Goal: Obtain resource: Download file/media

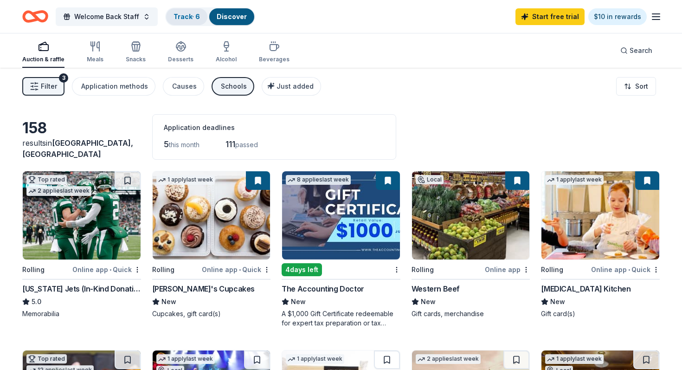
click at [179, 15] on link "Track · 6" at bounding box center [187, 17] width 26 height 8
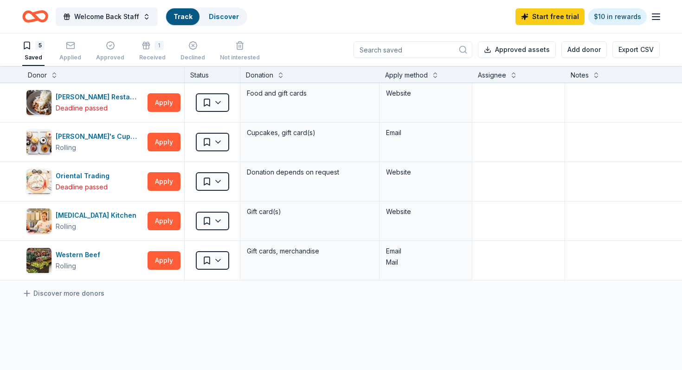
scroll to position [0, 0]
click at [146, 50] on div "1 Received" at bounding box center [152, 50] width 26 height 20
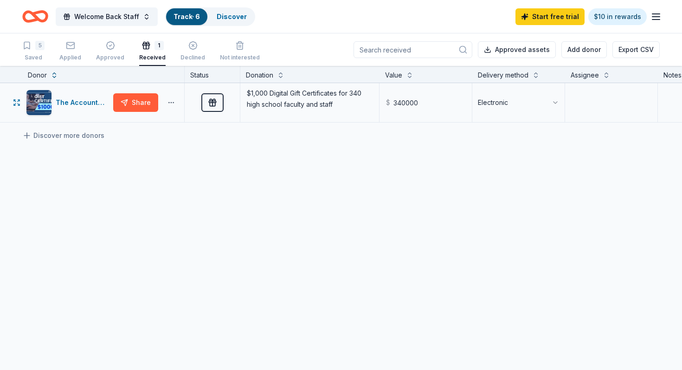
click at [175, 101] on html "Welcome Back Staff Track · 6 Discover Start free trial $10 in rewards 5 Saved A…" at bounding box center [341, 185] width 682 height 370
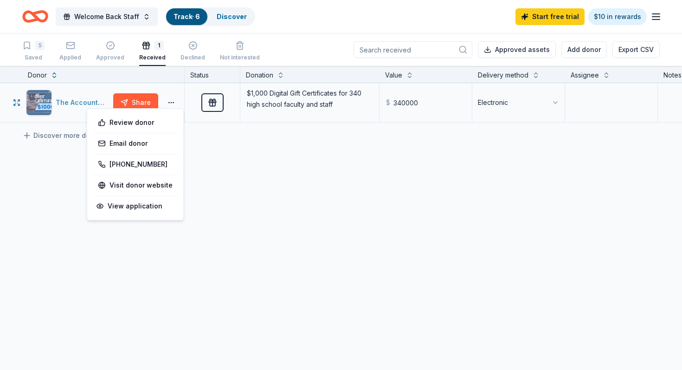
click at [62, 102] on html "Welcome Back Staff Track · 6 Discover Start free trial $10 in rewards 5 Saved A…" at bounding box center [341, 185] width 682 height 370
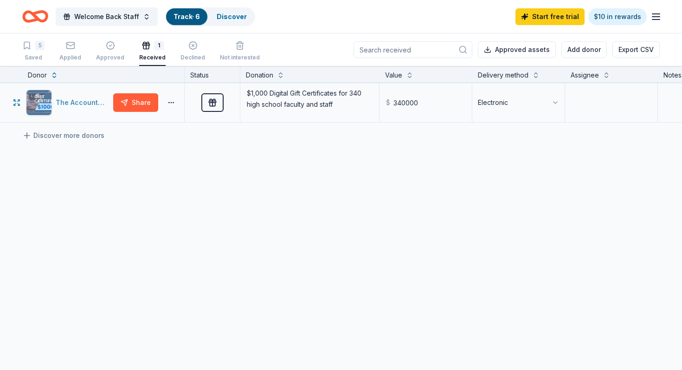
click at [62, 102] on div "The Accounting Doctor" at bounding box center [83, 102] width 54 height 11
click at [167, 102] on html "Welcome Back Staff Track · 6 Discover Start free trial $10 in rewards 5 Saved A…" at bounding box center [341, 185] width 682 height 370
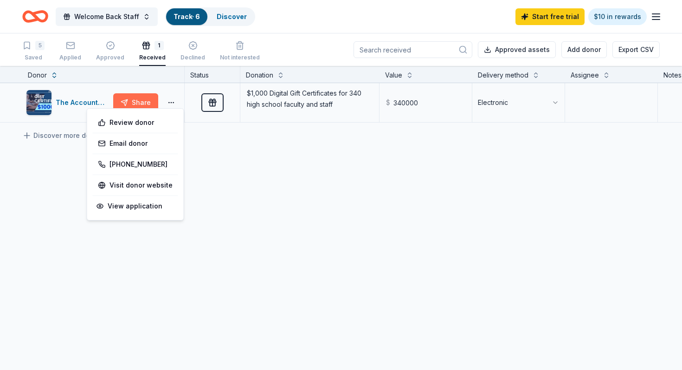
click at [130, 99] on html "Welcome Back Staff Track · 6 Discover Start free trial $10 in rewards 5 Saved A…" at bounding box center [341, 185] width 682 height 370
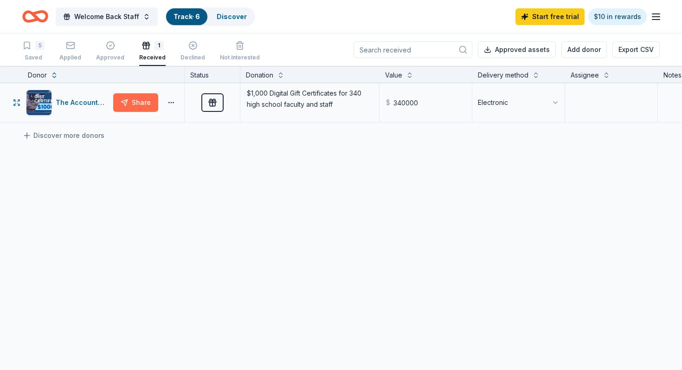
click at [130, 99] on button "Share" at bounding box center [135, 102] width 45 height 19
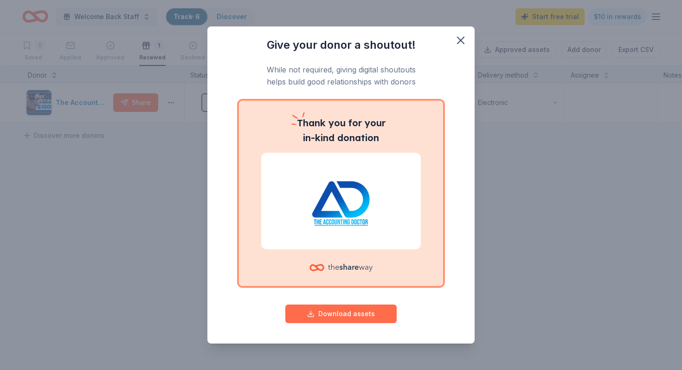
click at [364, 315] on button "Download assets" at bounding box center [340, 313] width 111 height 19
